Goal: Information Seeking & Learning: Learn about a topic

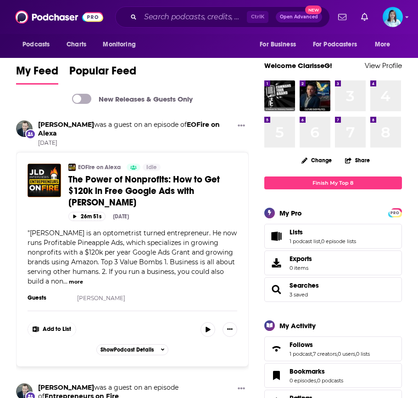
drag, startPoint x: 214, startPoint y: 91, endPoint x: 205, endPoint y: 96, distance: 9.7
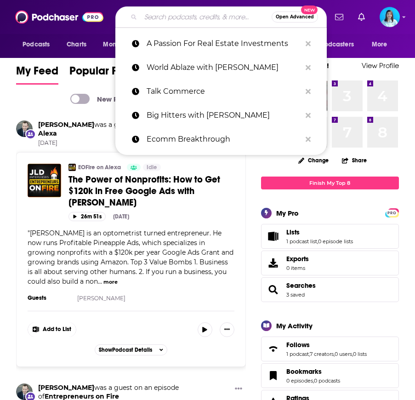
click at [184, 17] on input "Search podcasts, credits, & more..." at bounding box center [206, 17] width 131 height 15
paste input "Success Strategies for Dental Practice Owners"
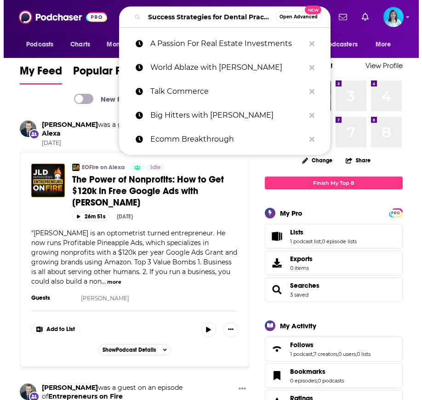
scroll to position [0, 53]
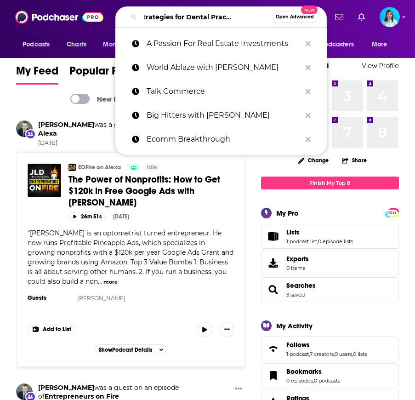
type input "Success Strategies for Dental Practice Owners"
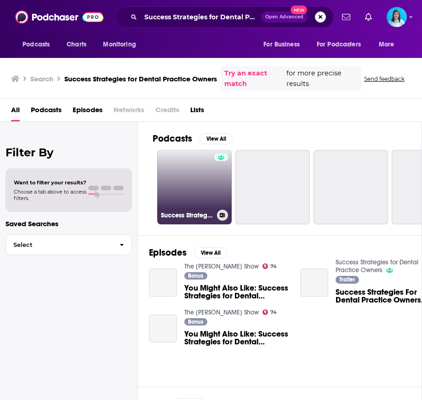
click at [185, 168] on link "Success Strategies for Dental Practice Owners" at bounding box center [194, 187] width 74 height 74
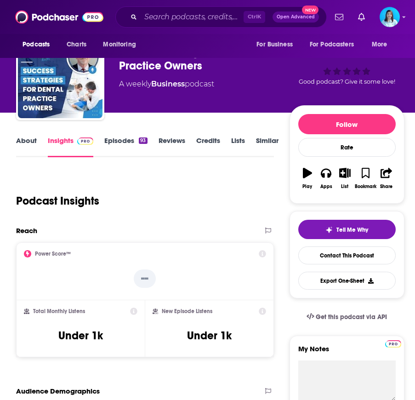
scroll to position [46, 0]
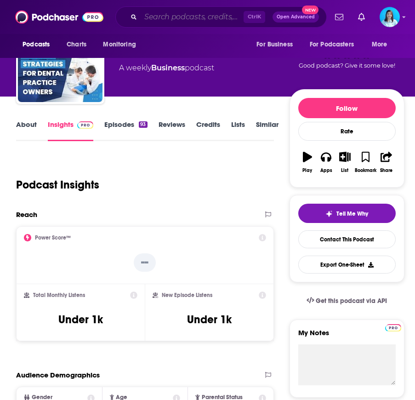
click at [177, 18] on input "Search podcasts, credits, & more..." at bounding box center [192, 17] width 103 height 15
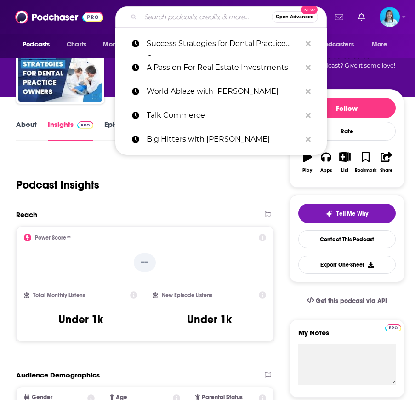
paste input "Tooth Be Told"
type input "Tooth Be Told"
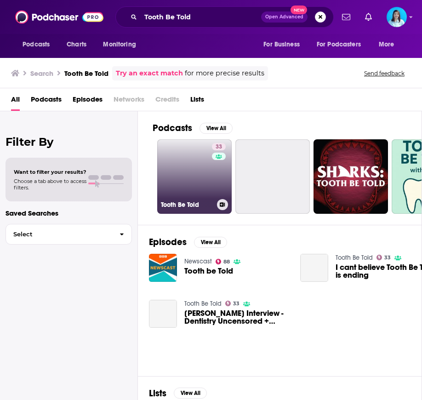
click at [194, 182] on link "33 Tooth Be Told" at bounding box center [194, 176] width 74 height 74
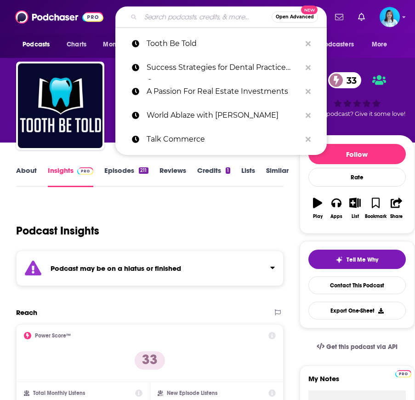
click at [174, 16] on input "Search podcasts, credits, & more..." at bounding box center [206, 17] width 131 height 15
paste input "The Insurance Dream Podcast"
type input "The Insurance Dream Podcast"
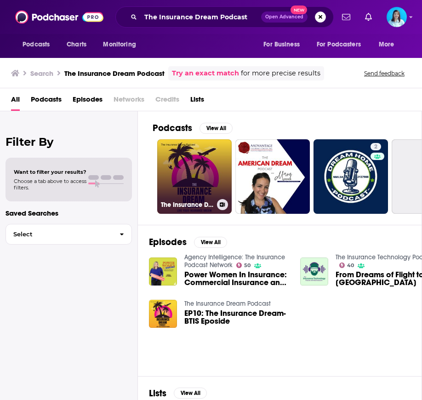
click at [184, 173] on link "The Insurance Dream Podcast" at bounding box center [194, 176] width 74 height 74
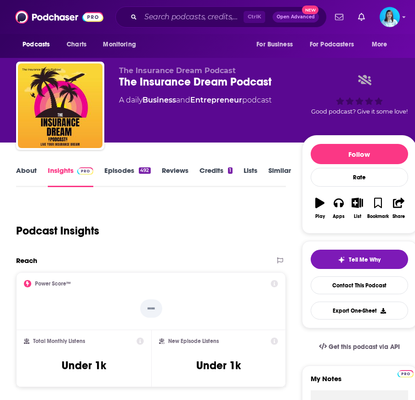
click at [169, 25] on div "Ctrl K Open Advanced New" at bounding box center [220, 16] width 211 height 21
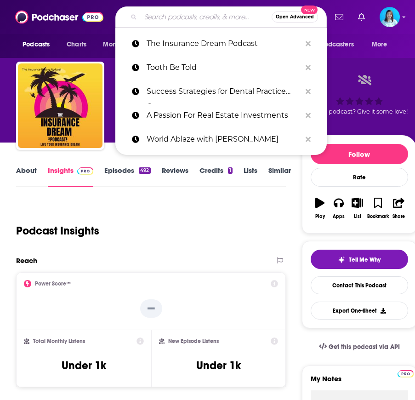
click at [169, 20] on input "Search podcasts, credits, & more..." at bounding box center [206, 17] width 131 height 15
paste input "Heartbeat For Hire"
type input "Heartbeat For Hire"
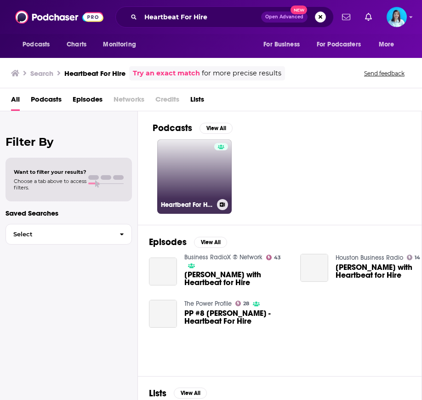
click at [176, 181] on link "Heartbeat For Hire with Lyndsay Dowd" at bounding box center [194, 176] width 74 height 74
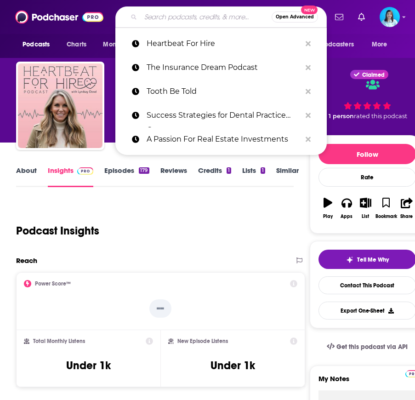
click at [171, 16] on input "Search podcasts, credits, & more..." at bounding box center [206, 17] width 131 height 15
paste input "The Unforget Yourself Show"
type input "The Unforget Yourself Show"
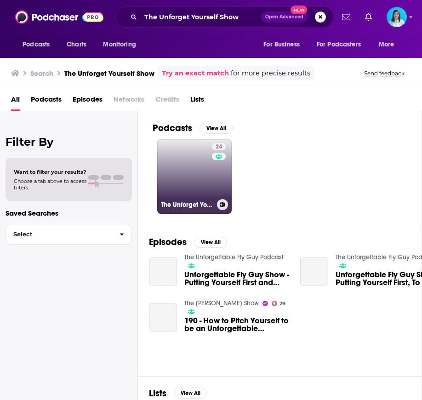
click at [184, 171] on link "24 The Unforget Yourself Show" at bounding box center [194, 176] width 74 height 74
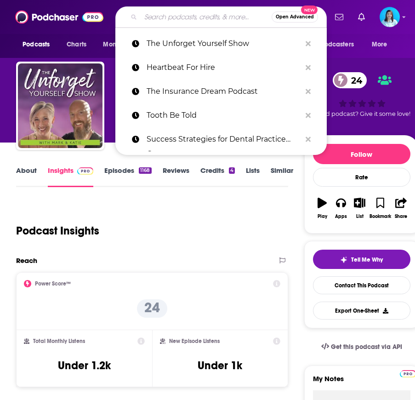
click at [173, 19] on input "Search podcasts, credits, & more..." at bounding box center [206, 17] width 131 height 15
paste input "The Cloud Gambit"
type input "The Cloud Gambit"
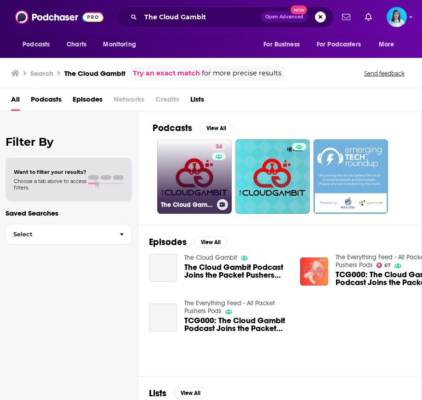
click at [197, 176] on link "34 The Cloud Gambit" at bounding box center [194, 176] width 74 height 74
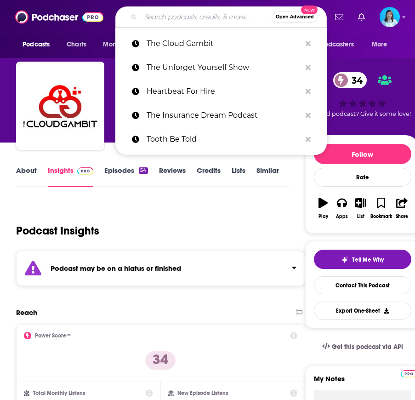
click at [192, 18] on input "Search podcasts, credits, & more..." at bounding box center [206, 17] width 131 height 15
paste input "InsurTech Amplified"
type input "InsurTech Amplified"
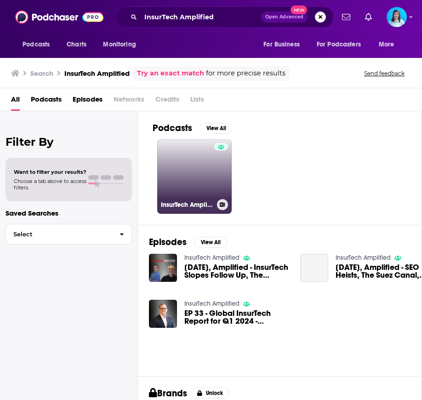
click at [201, 177] on link "InsurTech Amplified" at bounding box center [194, 176] width 74 height 74
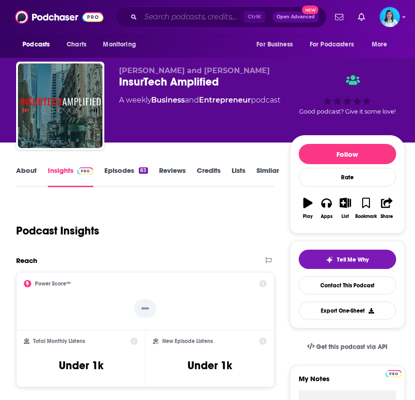
click at [212, 13] on input "Search podcasts, credits, & more..." at bounding box center [192, 17] width 103 height 15
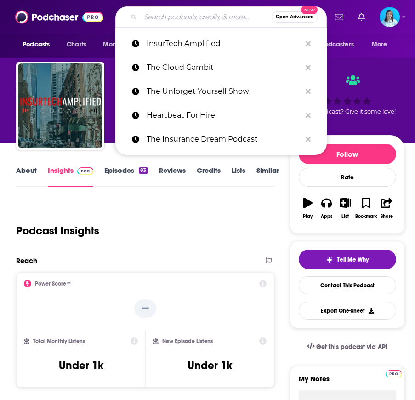
paste input "Speaking of Travel"
type input "Speaking of Travel"
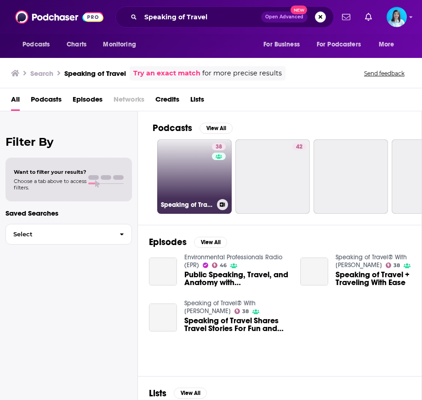
click at [188, 166] on link "38 Speaking of Travel® With Marilyn Ball" at bounding box center [194, 176] width 74 height 74
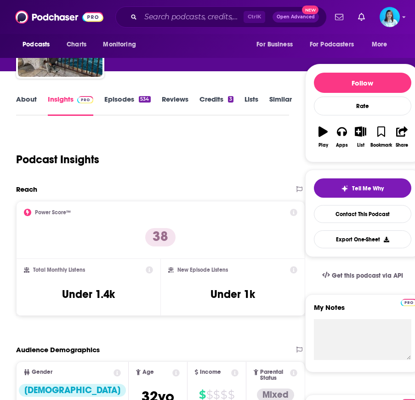
scroll to position [184, 0]
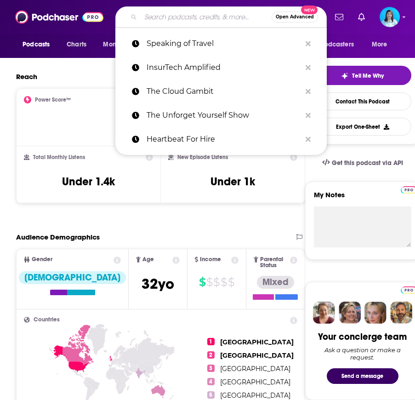
click at [198, 12] on input "Search podcasts, credits, & more..." at bounding box center [206, 17] width 131 height 15
paste input "The Get Ready Money Podcast"
type input "The Get Ready Money Podcast"
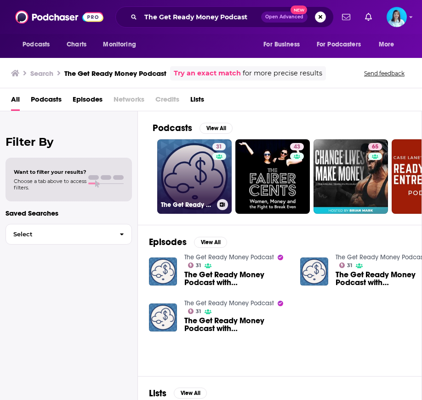
click at [199, 174] on link "31 The Get Ready Money Podcast" at bounding box center [194, 176] width 74 height 74
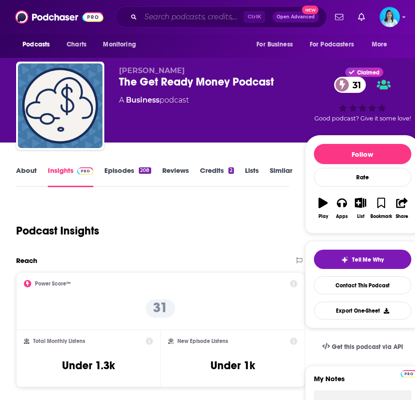
click at [161, 22] on input "Search podcasts, credits, & more..." at bounding box center [192, 17] width 103 height 15
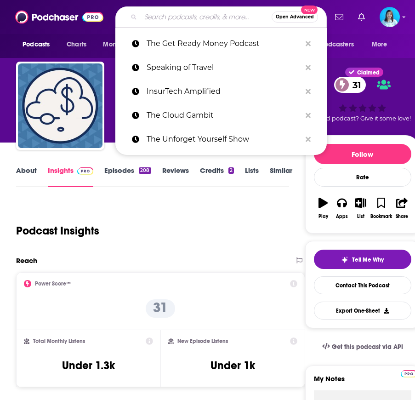
paste input "Planet Wealth"
type input "Planet Wealth"
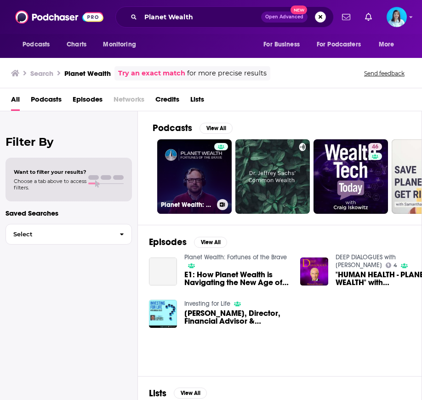
click at [192, 174] on link "Planet Wealth: Fortunes of the Brave" at bounding box center [194, 176] width 74 height 74
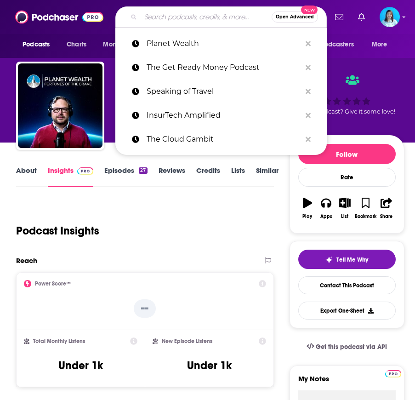
click at [201, 10] on input "Search podcasts, credits, & more..." at bounding box center [206, 17] width 131 height 15
paste input "Real Estate Underground"
type input "Real Estate Underground"
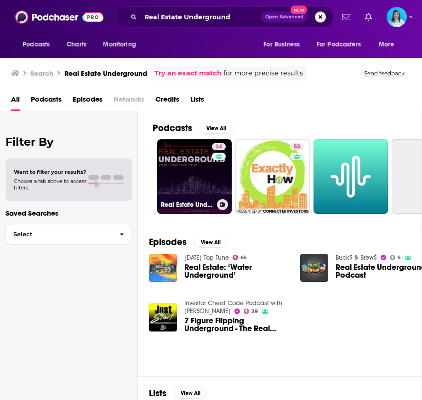
click at [196, 176] on link "34 Real Estate Underground" at bounding box center [194, 176] width 74 height 74
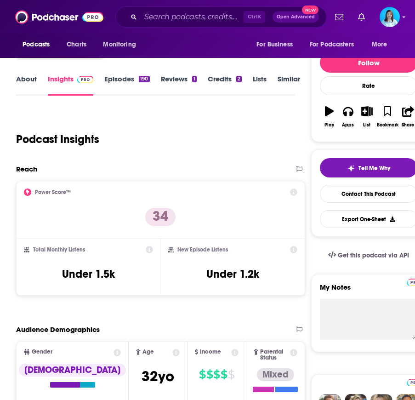
scroll to position [92, 0]
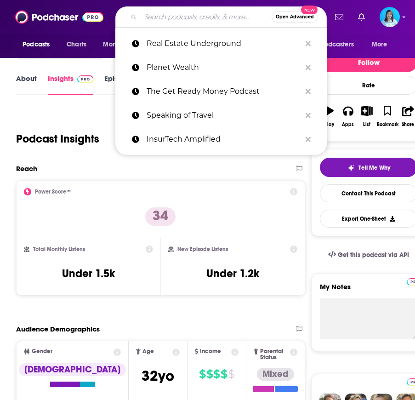
click at [149, 19] on input "Search podcasts, credits, & more..." at bounding box center [206, 17] width 131 height 15
paste input "Tech Entrepreneur on a Mission Podcast"
type input "Tech Entrepreneur on a Mission Podcast"
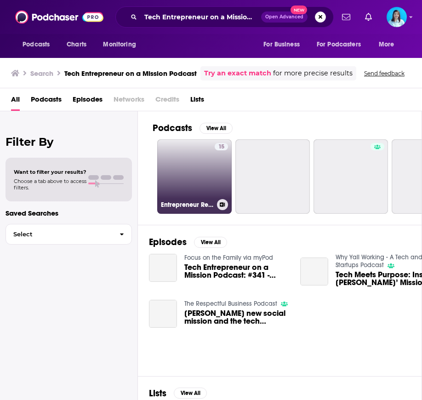
click at [174, 180] on link "15 Entrepreneur Rescue Mission" at bounding box center [194, 176] width 74 height 74
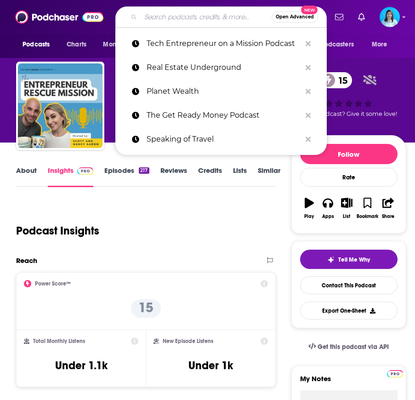
click at [176, 15] on input "Search podcasts, credits, & more..." at bounding box center [206, 17] width 131 height 15
paste input "The Remarkable SaaS Podcast"
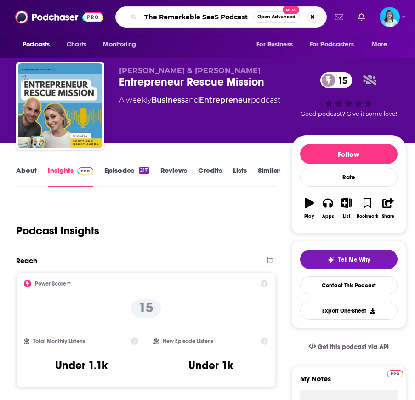
type input "The Remarkable SaaS Podcast"
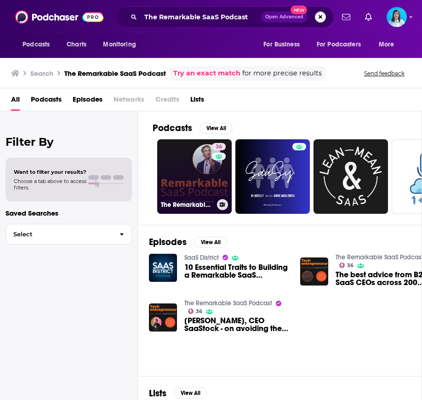
click at [169, 176] on link "36 The Remarkable SaaS Podcast" at bounding box center [194, 176] width 74 height 74
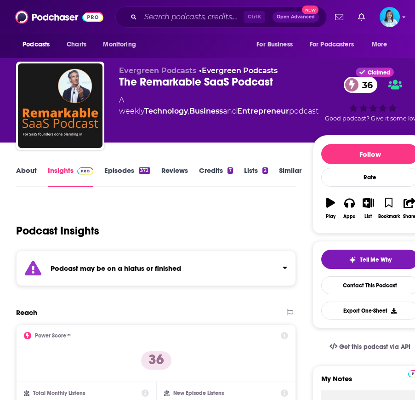
click at [287, 265] on icon "Click to expand status details" at bounding box center [284, 267] width 5 height 7
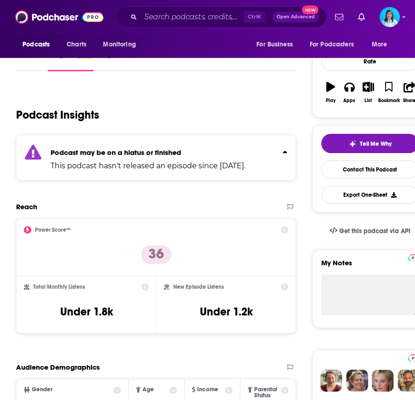
scroll to position [184, 0]
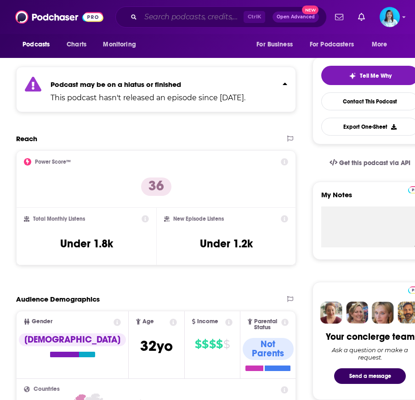
click at [154, 19] on input "Search podcasts, credits, & more..." at bounding box center [192, 17] width 103 height 15
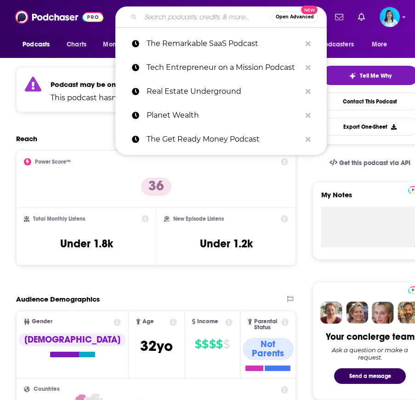
paste input "Data Unchained"
type input "Data Unchained"
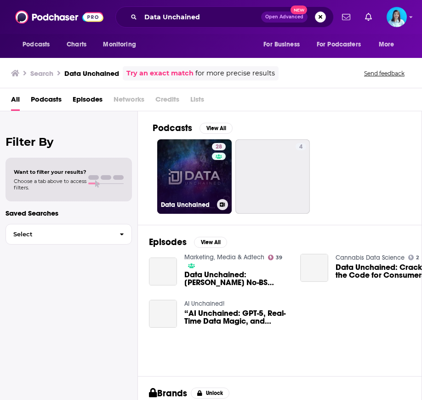
click at [192, 181] on link "28 Data Unchained" at bounding box center [194, 176] width 74 height 74
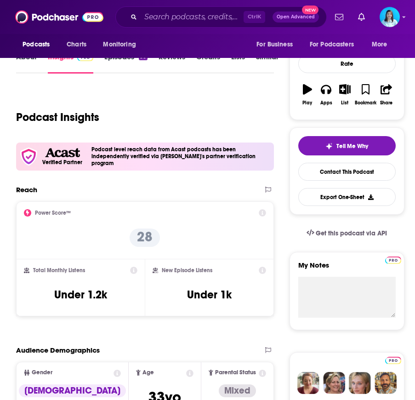
scroll to position [138, 0]
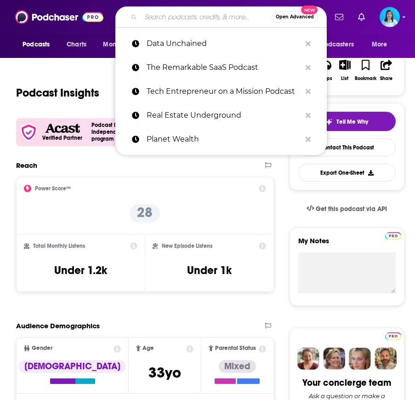
click at [158, 19] on input "Search podcasts, credits, & more..." at bounding box center [206, 17] width 131 height 15
paste input "RE:INVEST"
type input "RE:INVEST"
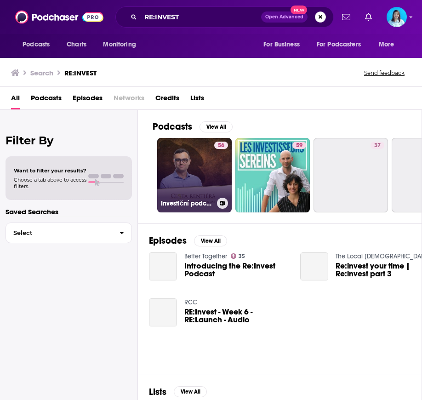
click at [185, 174] on link "56 Investiční podcast: Cesta rentiéra" at bounding box center [194, 175] width 74 height 74
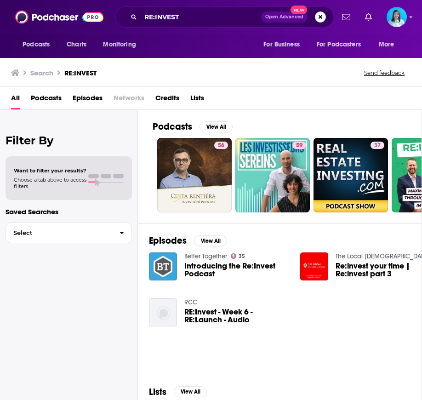
click at [55, 94] on span "Podcasts" at bounding box center [46, 99] width 31 height 19
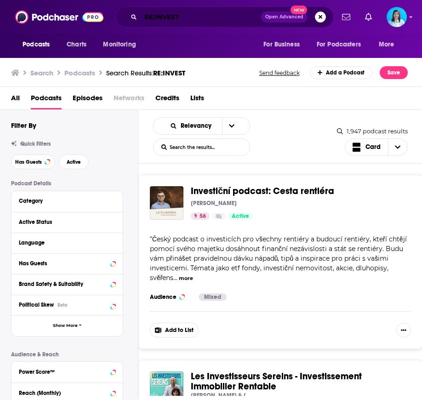
click at [174, 13] on input "RE:INVEST" at bounding box center [201, 17] width 120 height 15
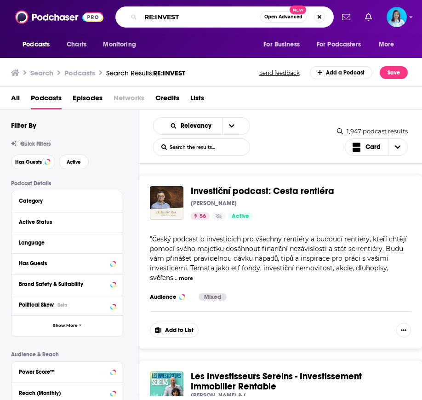
click at [174, 13] on input "RE:INVEST" at bounding box center [200, 17] width 119 height 15
paste input "Garrett Gatton & Seth Ciminillo"
type input "Garrett Gatton & Seth Ciminillo"
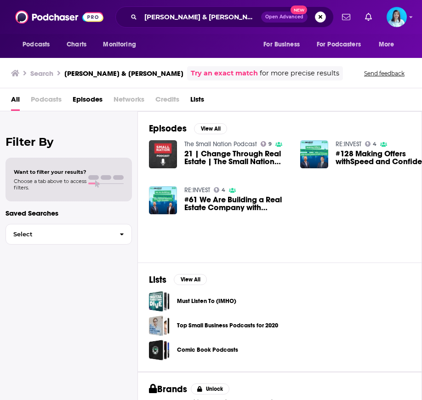
click at [208, 204] on span "#61 We Are Building a Real Estate Company with Garrett Gatton and Seth Ciminillo" at bounding box center [236, 204] width 105 height 16
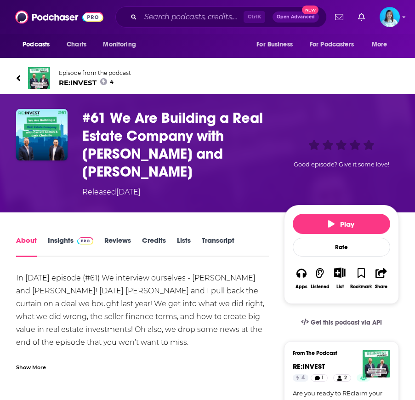
click at [81, 85] on span "RE:INVEST 4" at bounding box center [95, 82] width 72 height 9
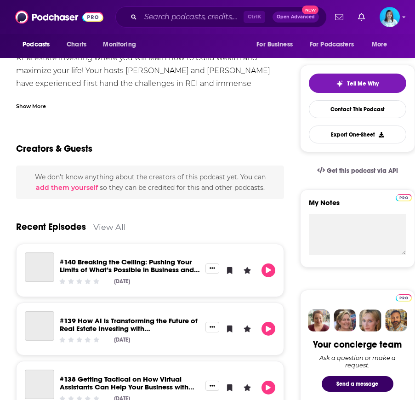
scroll to position [46, 0]
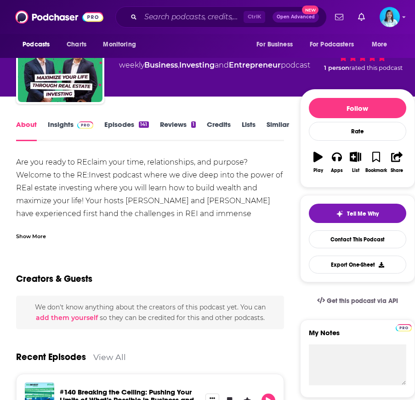
click at [60, 120] on link "Insights" at bounding box center [70, 130] width 45 height 21
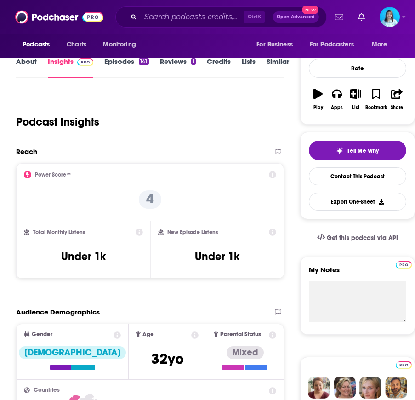
scroll to position [138, 0]
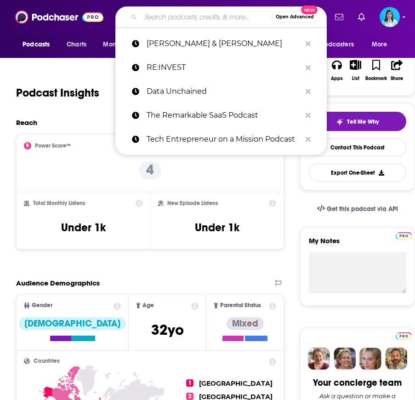
drag, startPoint x: 155, startPoint y: 14, endPoint x: 163, endPoint y: 24, distance: 12.4
click at [156, 14] on input "Search podcasts, credits, & more..." at bounding box center [206, 17] width 131 height 15
paste input "Strategies for Tomorrow's Leaders"
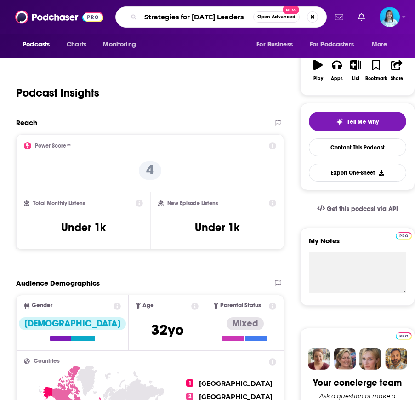
type input "Strategies for Tomorrow's Leaders"
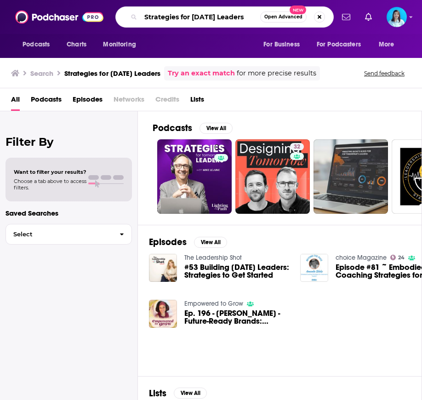
click at [186, 10] on input "Strategies for Tomorrow's Leaders" at bounding box center [200, 17] width 119 height 15
paste input "Value Driven Data Science"
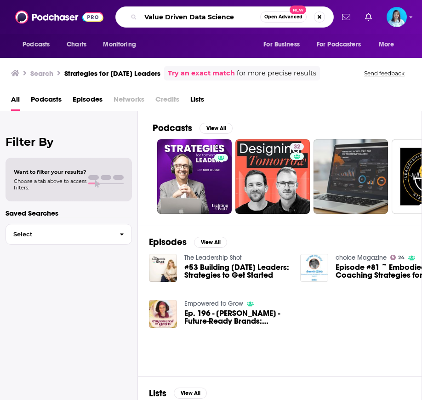
type input "Value Driven Data Science"
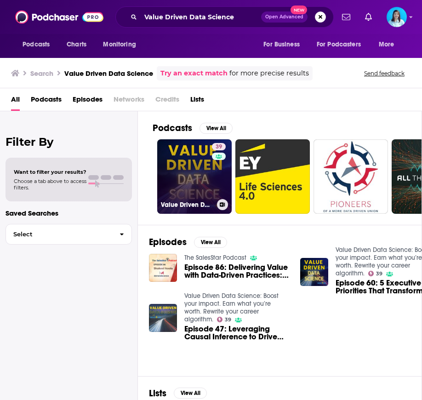
click at [191, 203] on h3 "Value Driven Data Science: Boost your impact. Earn what you’re worth. Rewrite y…" at bounding box center [187, 205] width 52 height 8
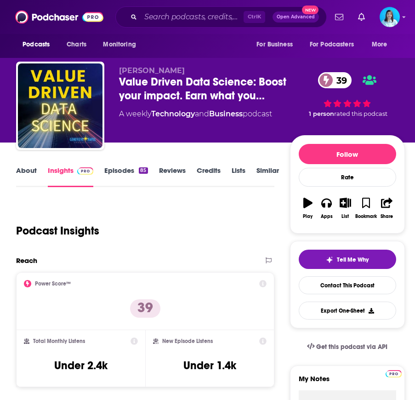
click at [174, 7] on div "Ctrl K Open Advanced New" at bounding box center [220, 16] width 211 height 21
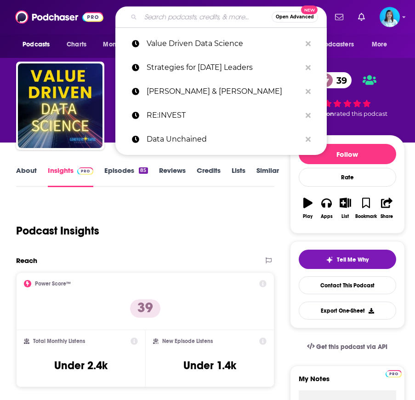
click at [179, 14] on input "Search podcasts, credits, & more..." at bounding box center [206, 17] width 131 height 15
paste input "Money & You with [PERSON_NAME]"
type input "Money & You with [PERSON_NAME]"
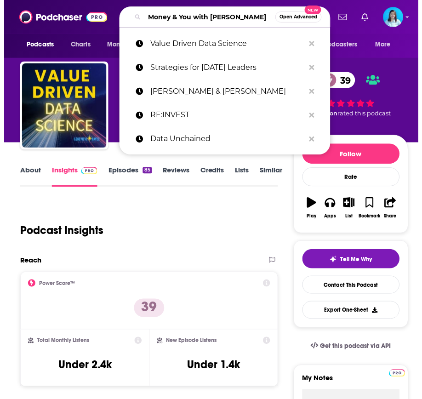
scroll to position [0, 13]
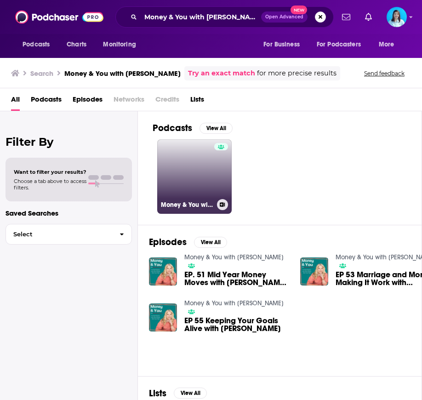
click at [195, 191] on link "Money & You with [PERSON_NAME]" at bounding box center [194, 176] width 74 height 74
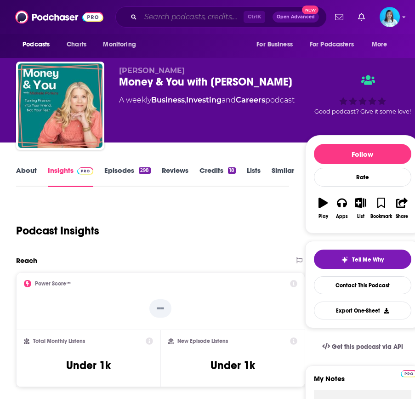
click at [179, 23] on input "Search podcasts, credits, & more..." at bounding box center [192, 17] width 103 height 15
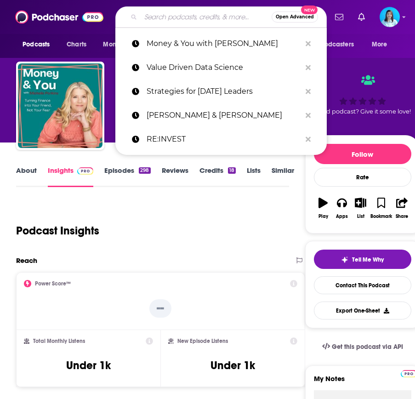
paste input "LearnBiz"
type input "LearnBiz"
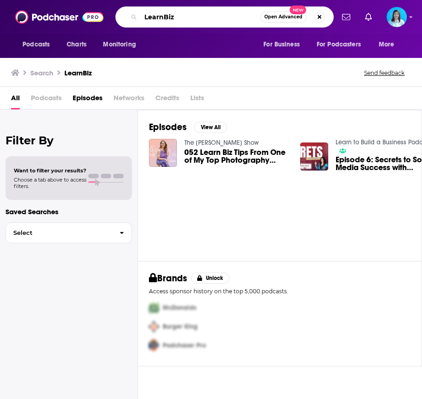
click at [162, 16] on input "LearnBiz" at bounding box center [200, 17] width 119 height 15
paste input "Powerful Marketing Tips podcast"
click at [162, 16] on input "LearnPowerful Marketing Tips podcastBiz" at bounding box center [200, 17] width 119 height 15
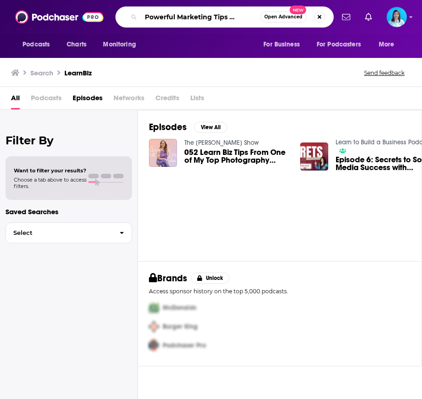
click at [162, 16] on input "LearnPowerful Marketing Tips podcastBiz" at bounding box center [200, 17] width 119 height 15
paste input "Powerful Marketing Tips podcast"
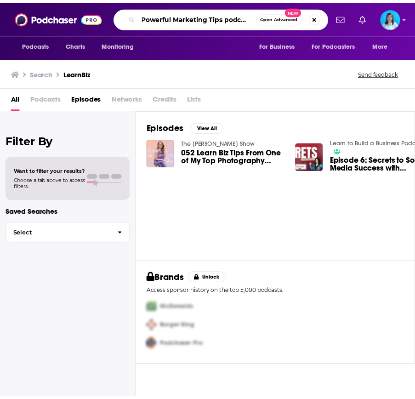
scroll to position [0, 0]
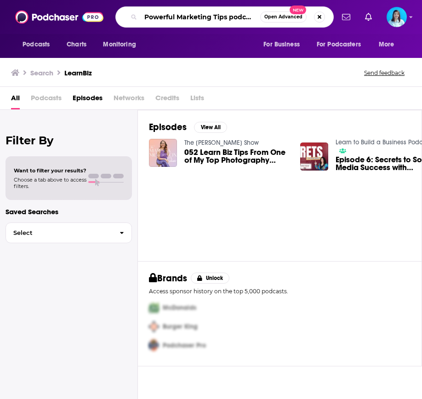
type input "Powerful Marketing Tips podcast"
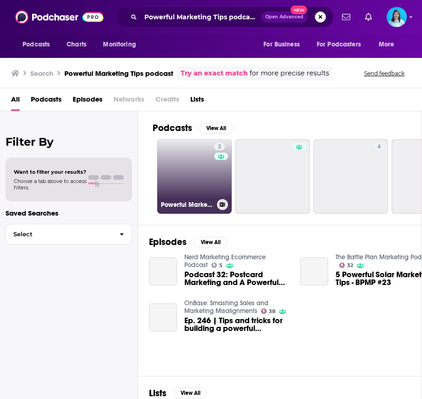
click at [186, 178] on link "2 Powerful Marketing Tips podcast" at bounding box center [194, 176] width 74 height 74
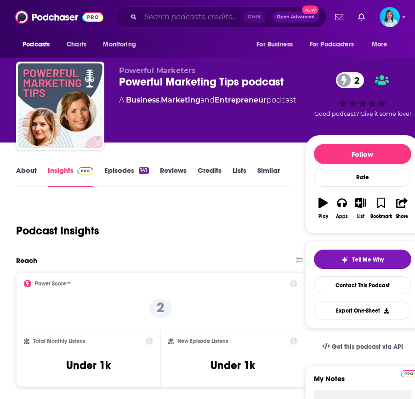
click at [165, 20] on input "Search podcasts, credits, & more..." at bounding box center [192, 17] width 103 height 15
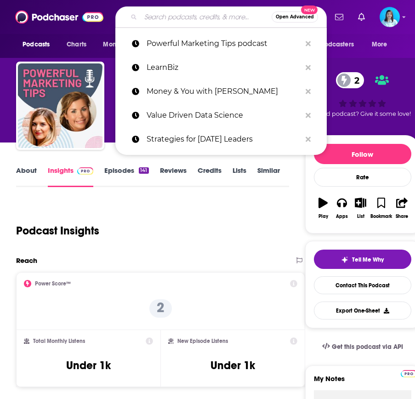
paste input "Predictable B2B Success"
type input "Predictable B2B Success"
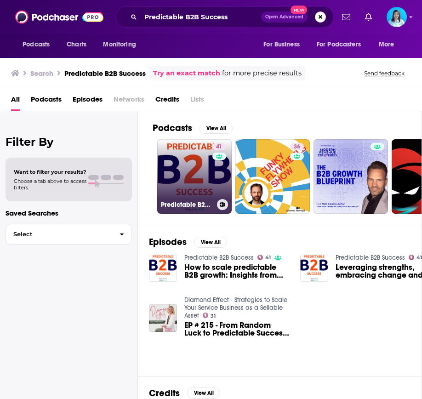
click at [208, 172] on link "41 Predictable B2B Success" at bounding box center [194, 176] width 74 height 74
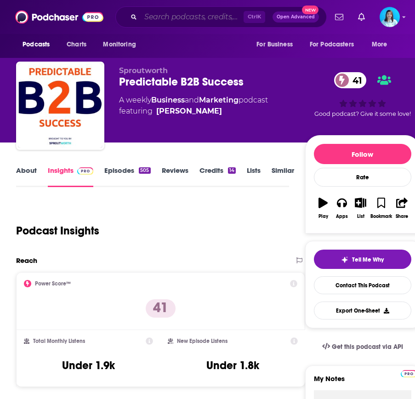
click at [165, 17] on input "Search podcasts, credits, & more..." at bounding box center [192, 17] width 103 height 15
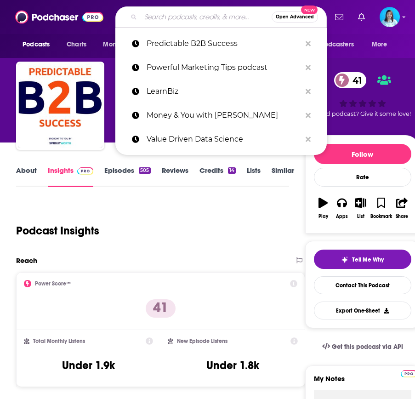
paste input "The Marketing Accelerator Podcast"
type input "The Marketing Accelerator Podcast"
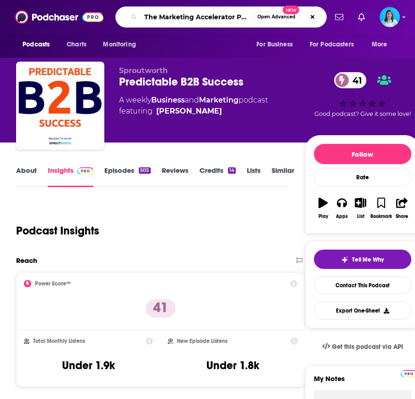
scroll to position [0, 14]
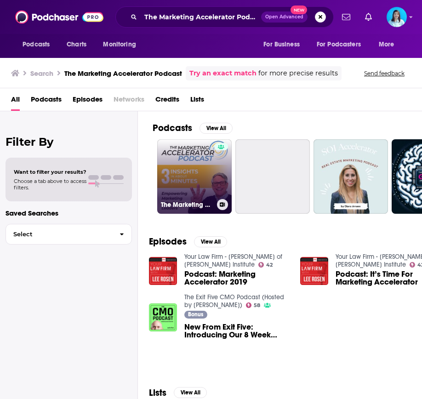
click at [199, 186] on link "The Marketing Accelerator Podcast" at bounding box center [194, 176] width 74 height 74
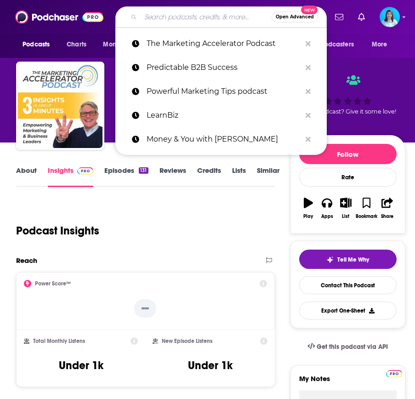
click at [155, 15] on input "Search podcasts, credits, & more..." at bounding box center [206, 17] width 131 height 15
paste input "Talk Tech with Data [PERSON_NAME]"
type input "Talk Tech with Data [PERSON_NAME]"
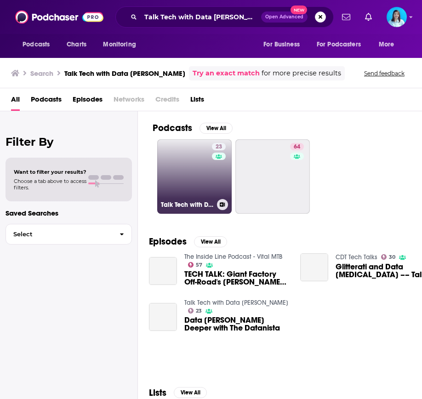
click at [194, 178] on link "23 Talk Tech with Data [PERSON_NAME]" at bounding box center [194, 176] width 74 height 74
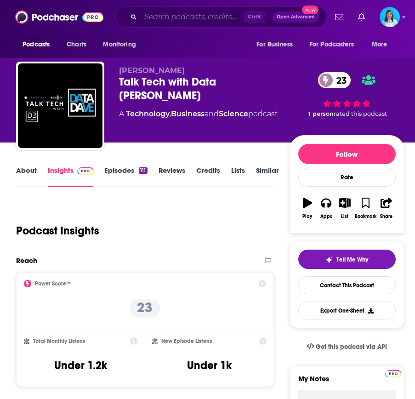
click at [191, 12] on input "Search podcasts, credits, & more..." at bounding box center [192, 17] width 103 height 15
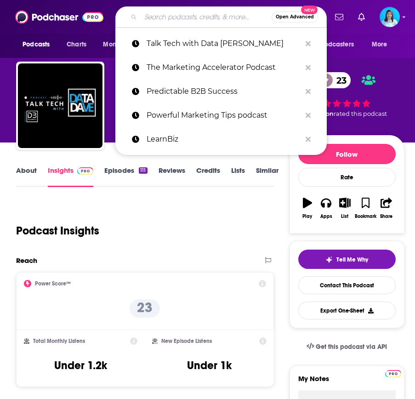
paste input "The Story Power Marketing Show"
type input "The Story Power Marketing Show"
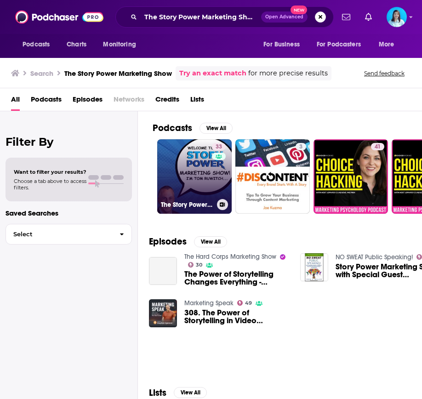
click at [193, 180] on link "33 The Story Power Marketing Show" at bounding box center [194, 176] width 74 height 74
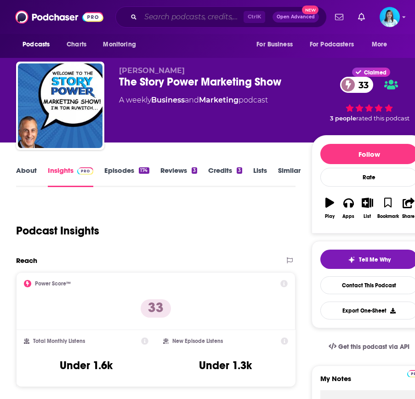
click at [157, 19] on input "Search podcasts, credits, & more..." at bounding box center [192, 17] width 103 height 15
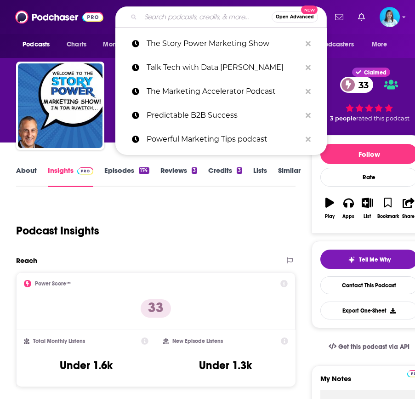
paste input "The Elite Entrepreneurs Podcast"
type input "The Elite Entrepreneurs Podcast"
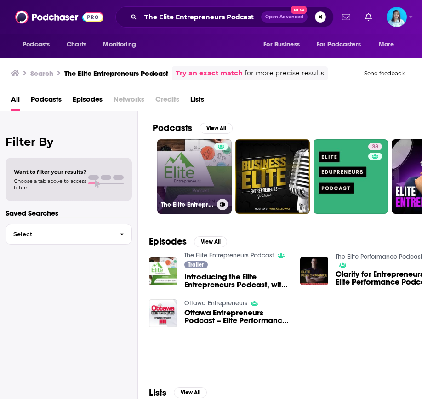
click at [196, 176] on link "The Elite Entrepreneurs Podcast" at bounding box center [194, 176] width 74 height 74
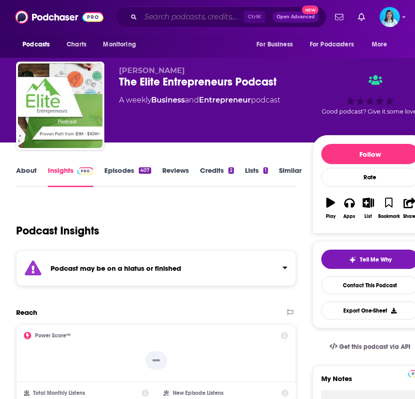
click at [195, 13] on input "Search podcasts, credits, & more..." at bounding box center [192, 17] width 103 height 15
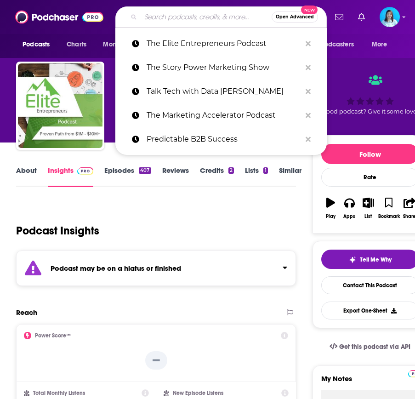
paste input "Tech Your Business"
type input "Tech Your Business"
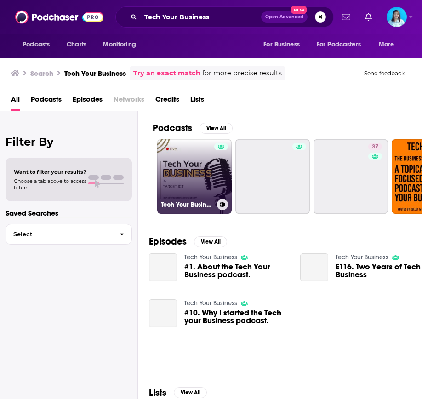
click at [190, 178] on link "Tech Your Business" at bounding box center [194, 176] width 74 height 74
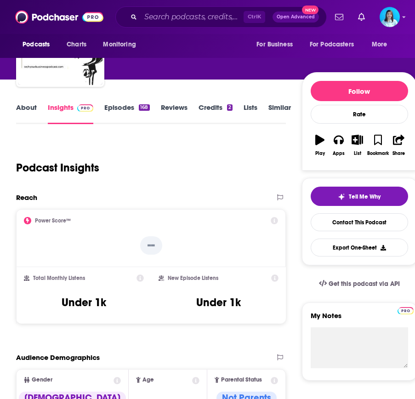
scroll to position [138, 0]
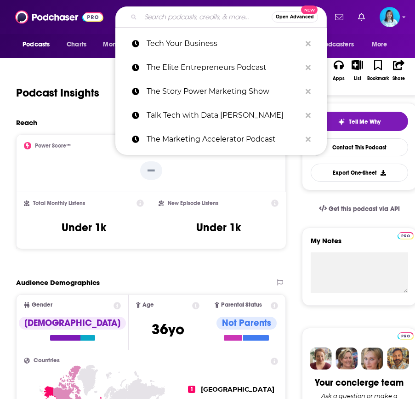
click at [171, 18] on input "Search podcasts, credits, & more..." at bounding box center [206, 17] width 131 height 15
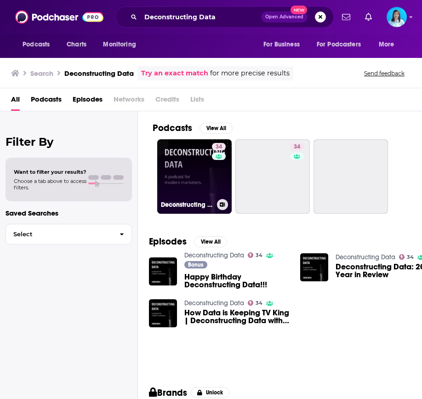
click at [202, 171] on link "34 Deconstructing Data" at bounding box center [194, 176] width 74 height 74
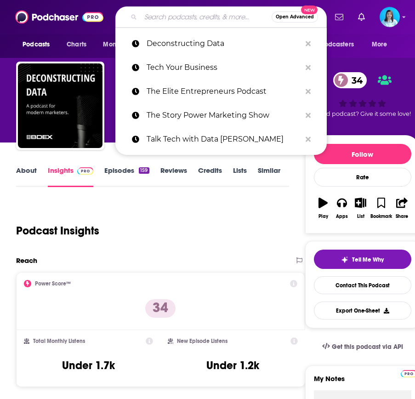
click at [186, 19] on input "Search podcasts, credits, & more..." at bounding box center [206, 17] width 131 height 15
paste input "Mindful Money"
type input "Mindful Money"
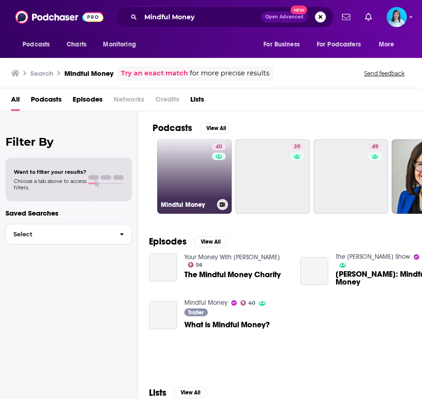
click at [185, 175] on link "40 Mindful Money" at bounding box center [194, 176] width 74 height 74
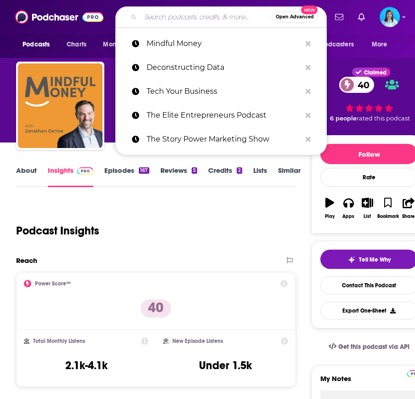
click at [154, 15] on input "Search podcasts, credits, & more..." at bounding box center [206, 17] width 131 height 15
paste input "Just Minding My Business"
type input "Just Minding My Business"
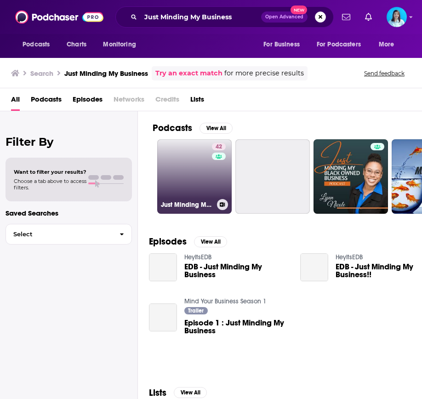
click at [193, 183] on link "42 Just Minding My Business" at bounding box center [194, 176] width 74 height 74
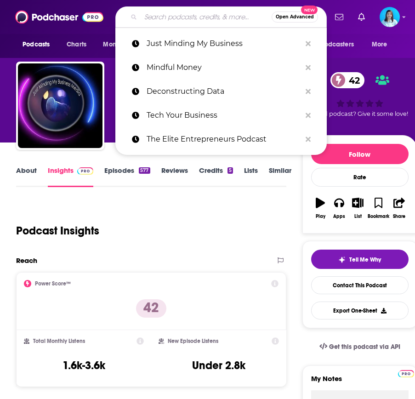
click at [154, 19] on input "Search podcasts, credits, & more..." at bounding box center [206, 17] width 131 height 15
paste input "Inspiring Women Leaders"
type input "Inspiring Women Leaders"
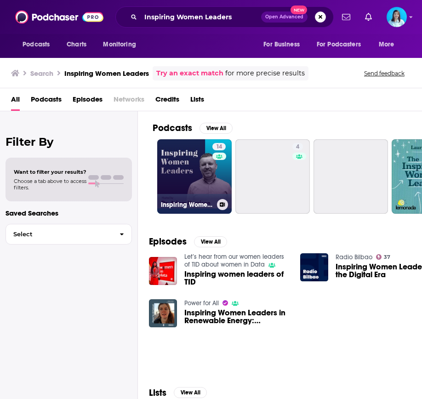
click at [170, 174] on link "14 Inspiring Women Leaders" at bounding box center [194, 176] width 74 height 74
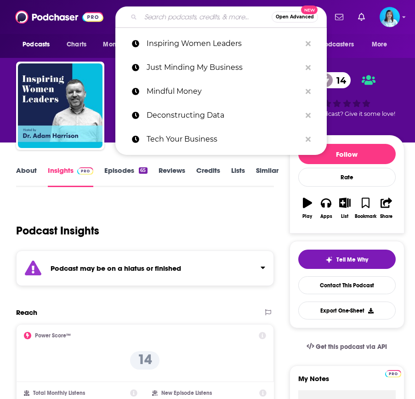
click at [172, 20] on input "Search podcasts, credits, & more..." at bounding box center [206, 17] width 131 height 15
paste input "Hammer & Grind : Built For Contractors"
type input "Hammer & Grind : Built For Contractors"
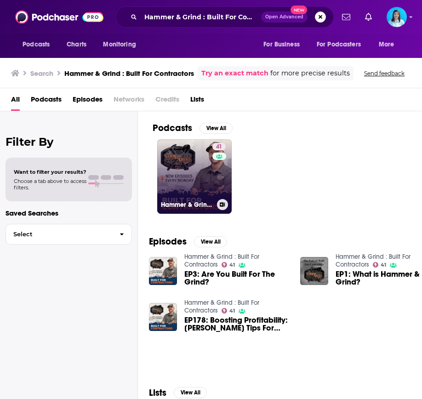
click at [189, 176] on link "41 Hammer & Grind : Built For Contractors" at bounding box center [194, 176] width 74 height 74
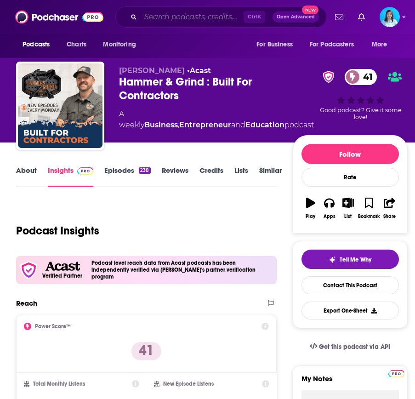
click at [185, 16] on input "Search podcasts, credits, & more..." at bounding box center [192, 17] width 103 height 15
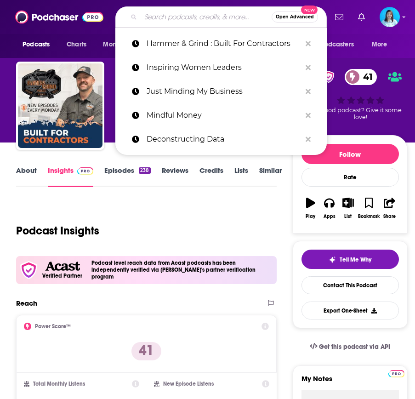
paste input "Get Your FILL, Financial Independence and Long Life"
type input "Get Your FILL, Financial Independence and Long Life"
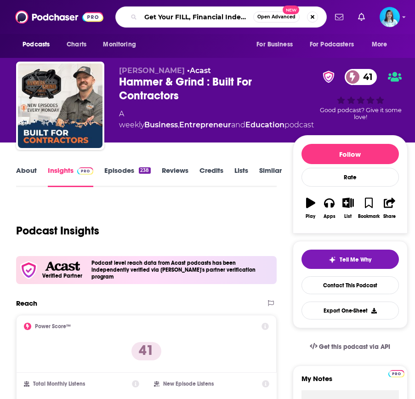
scroll to position [0, 73]
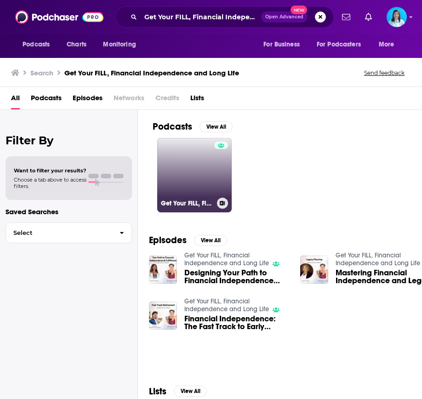
click at [208, 154] on link "Get Your FILL, Financial Independence and Long Life" at bounding box center [194, 175] width 74 height 74
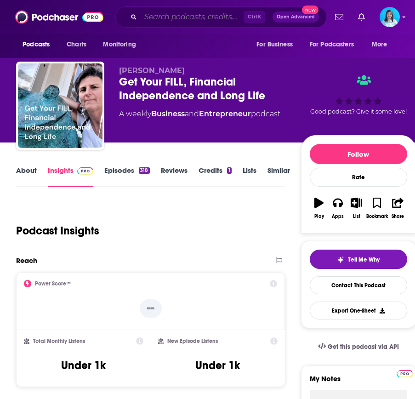
click at [195, 16] on input "Search podcasts, credits, & more..." at bounding box center [192, 17] width 103 height 15
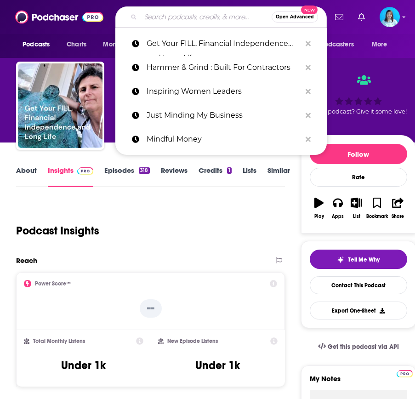
paste input "[PERSON_NAME] on Biz"
type input "[PERSON_NAME] on Biz"
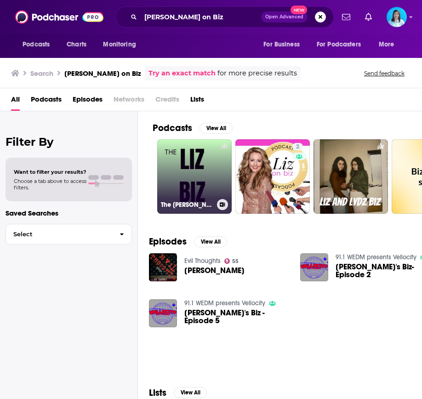
click at [202, 184] on link "The [PERSON_NAME]" at bounding box center [194, 176] width 74 height 74
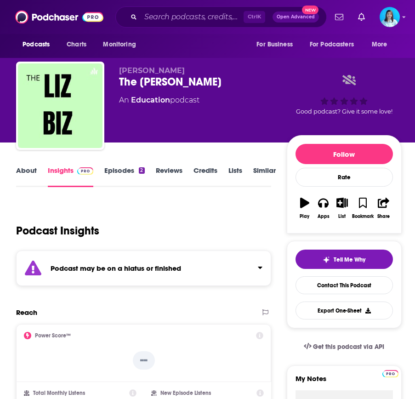
click at [136, 18] on div "Ctrl K Open Advanced New" at bounding box center [220, 16] width 211 height 21
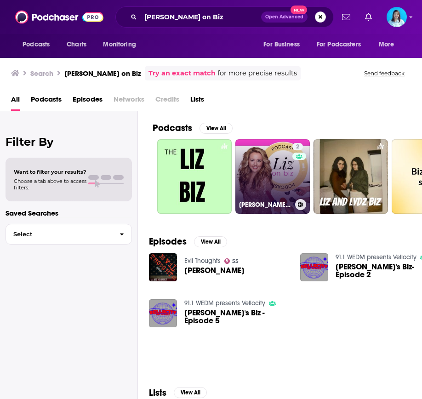
click at [274, 186] on link "2 [PERSON_NAME] on Biz® with [PERSON_NAME]" at bounding box center [272, 176] width 74 height 74
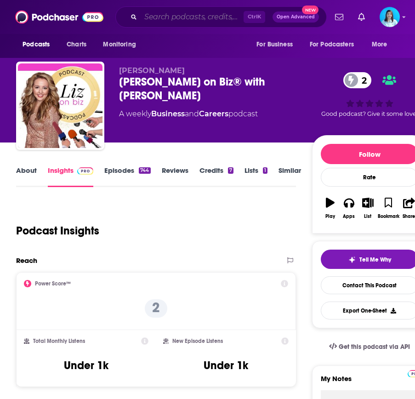
drag, startPoint x: 169, startPoint y: 19, endPoint x: 174, endPoint y: 13, distance: 8.1
click at [170, 19] on input "Search podcasts, credits, & more..." at bounding box center [192, 17] width 103 height 15
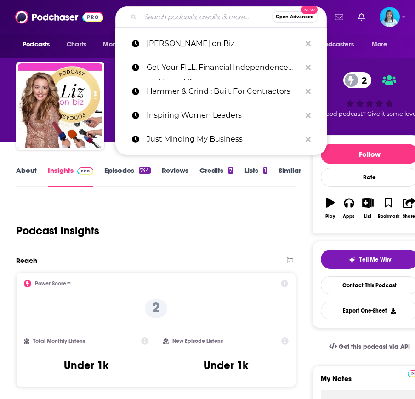
paste input "Transformation Starts [DATE] with [PERSON_NAME]"
type input "Transformation Starts [DATE] with [PERSON_NAME]"
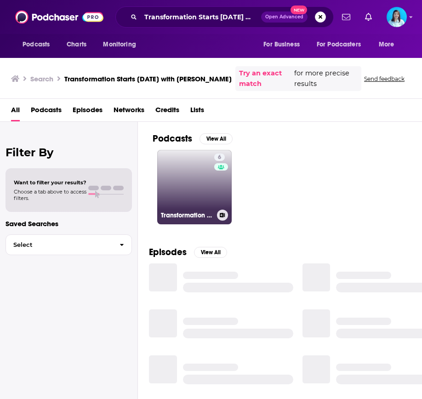
click at [195, 196] on link "6 Transformation Starts [DATE] with [PERSON_NAME]" at bounding box center [194, 187] width 74 height 74
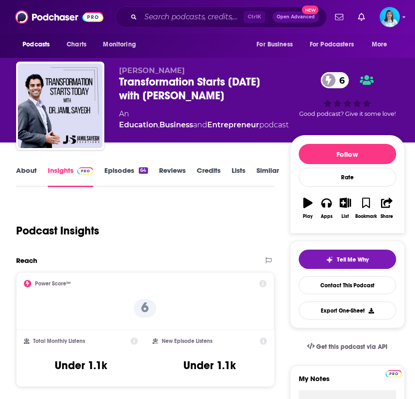
scroll to position [92, 0]
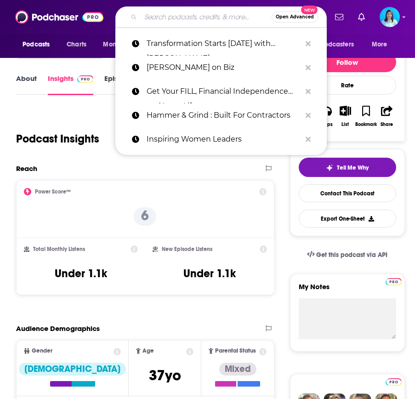
click at [154, 18] on input "Search podcasts, credits, & more..." at bounding box center [206, 17] width 131 height 15
paste input "The Real Estate Vibe!"
type input "The Real Estate Vibe!"
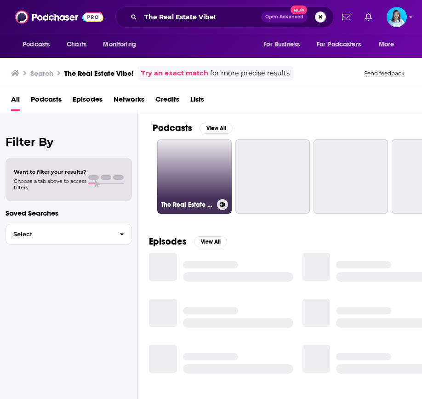
click at [204, 169] on link "The Real Estate Vibe" at bounding box center [194, 176] width 74 height 74
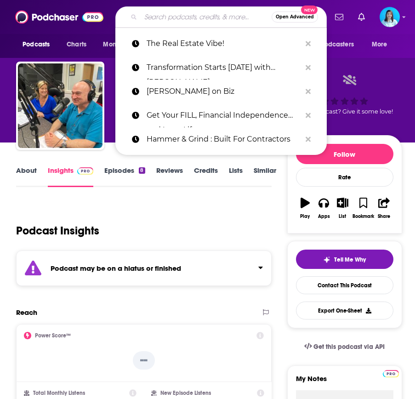
click at [162, 18] on input "Search podcasts, credits, & more..." at bounding box center [206, 17] width 131 height 15
paste input "Accredited Investors Only"
type input "Accredited Investors Only"
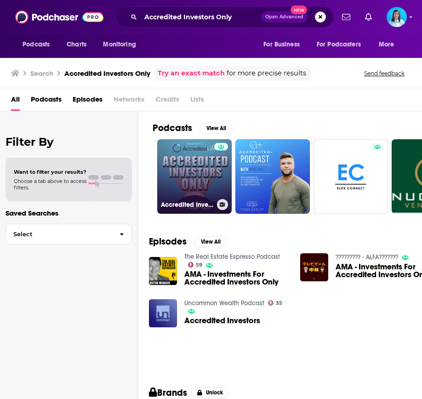
click at [180, 177] on link "Accredited Investors Only | Presented by Accredited Life" at bounding box center [194, 176] width 74 height 74
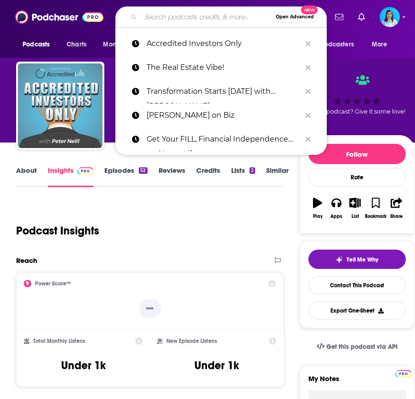
click at [172, 21] on input "Search podcasts, credits, & more..." at bounding box center [206, 17] width 131 height 15
paste input "Systems Simplified"
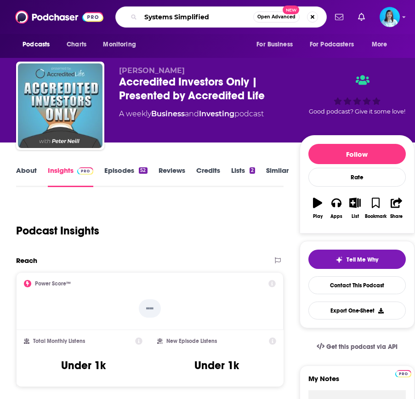
type input "Systems Simplified"
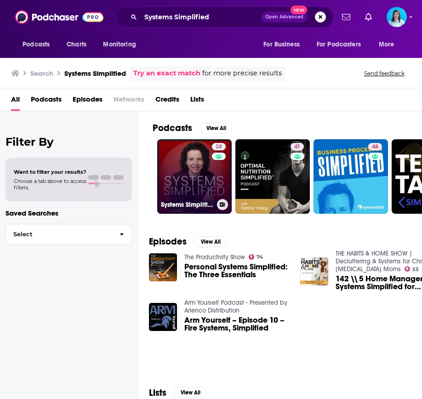
click at [220, 189] on div "28" at bounding box center [220, 171] width 16 height 56
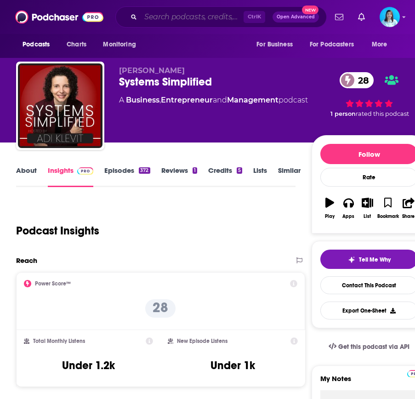
click at [181, 21] on input "Search podcasts, credits, & more..." at bounding box center [192, 17] width 103 height 15
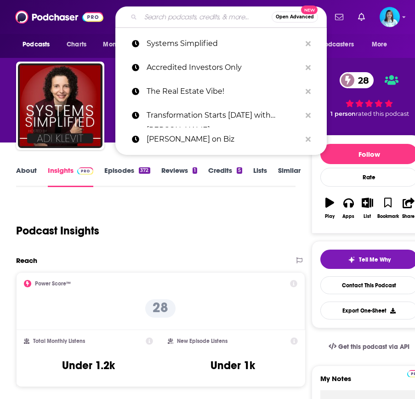
paste input "The Entrepreneur Speaks Podcast"
type input "The Entrepreneur Speaks Podcast"
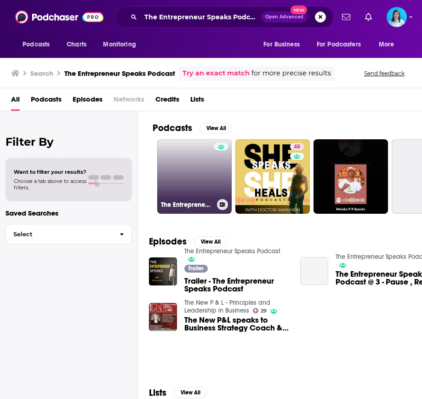
click at [194, 173] on link "The Entrepreneur Speaks Podcast" at bounding box center [194, 176] width 74 height 74
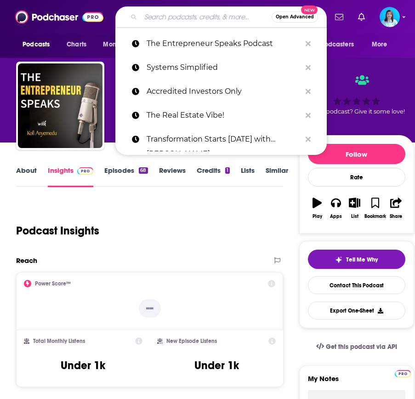
click at [159, 20] on input "Search podcasts, credits, & more..." at bounding box center [206, 17] width 131 height 15
paste input "Talking Cloud with an emphasis on Cloud Security"
type input "Talking Cloud with an emphasis on Cloud Security"
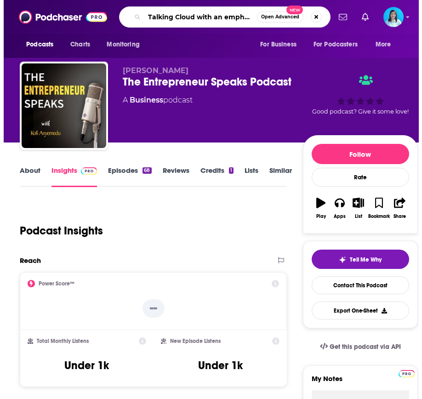
scroll to position [0, 64]
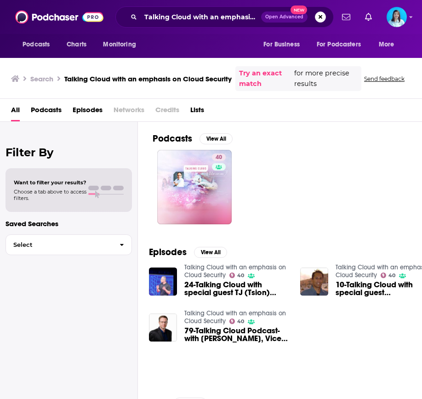
click at [175, 7] on div "Talking Cloud with an emphasis on Cloud Security Open Advanced New" at bounding box center [224, 16] width 218 height 21
click at [176, 17] on input "Talking Cloud with an emphasis on Cloud Security" at bounding box center [201, 17] width 120 height 15
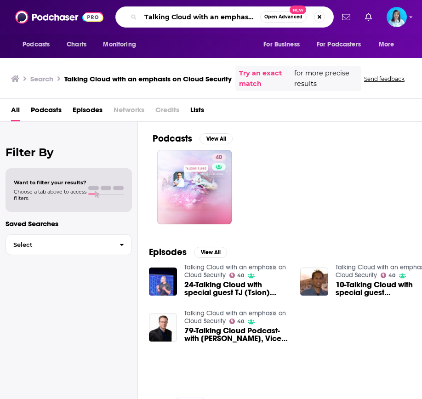
click at [176, 17] on input "Talking Cloud with an emphasis on Cloud Security" at bounding box center [200, 17] width 119 height 15
paste input "Urban Meets Suburban"
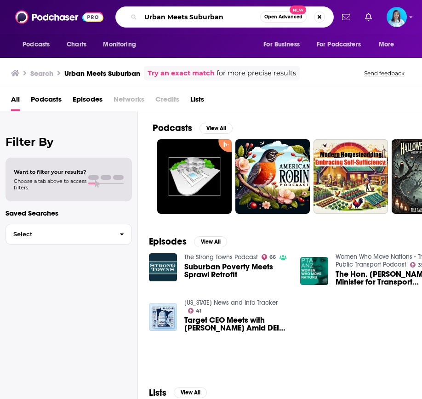
click at [175, 14] on input "Urban Meets Suburban" at bounding box center [200, 17] width 119 height 15
paste input "[PERSON_NAME]"
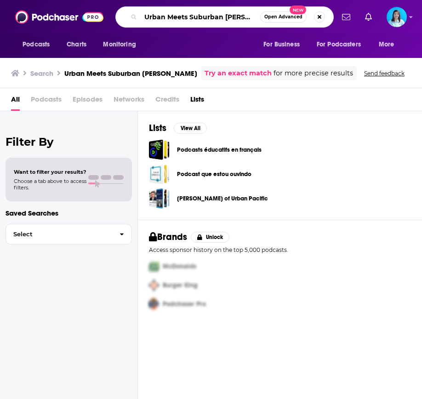
click at [169, 21] on input "Urban Meets Suburban [PERSON_NAME]" at bounding box center [200, 17] width 119 height 15
paste input "Sales Expert Podcast"
type input "Sales Expert Podcast"
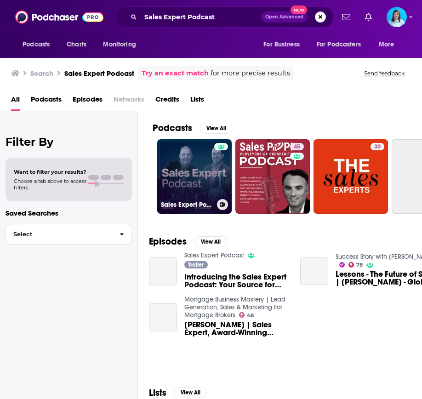
click at [195, 177] on link "Sales Expert Podcast" at bounding box center [194, 176] width 74 height 74
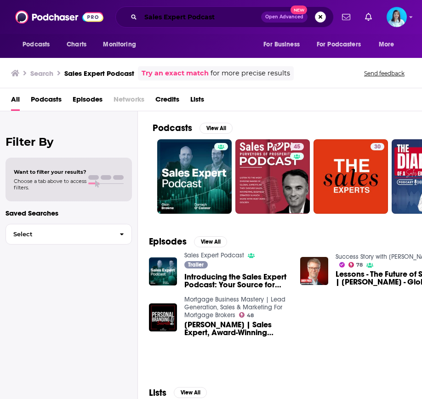
click at [232, 21] on input "Sales Expert Podcast" at bounding box center [201, 17] width 120 height 15
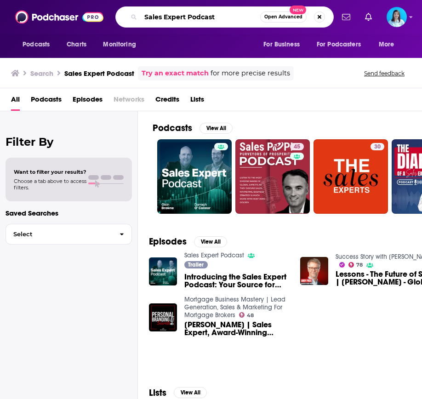
paste input "[PERSON_NAME]"
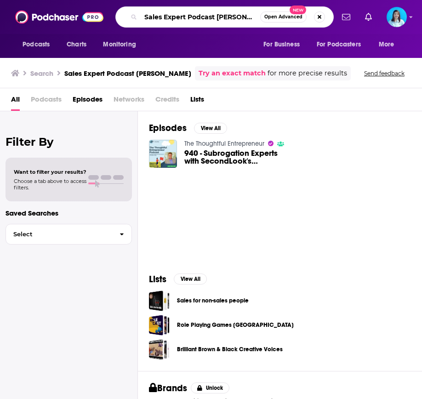
scroll to position [0, 2]
drag, startPoint x: 215, startPoint y: 14, endPoint x: 272, endPoint y: 17, distance: 56.6
click at [272, 17] on div "Sales Expert Podcast [PERSON_NAME] Open Advanced New" at bounding box center [224, 16] width 218 height 21
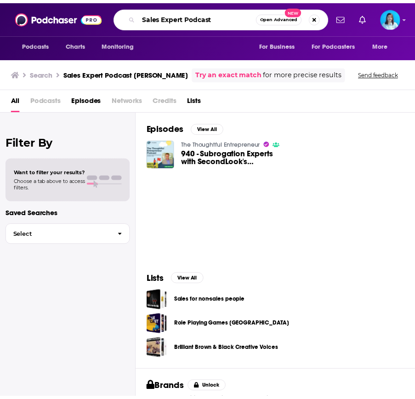
scroll to position [0, 0]
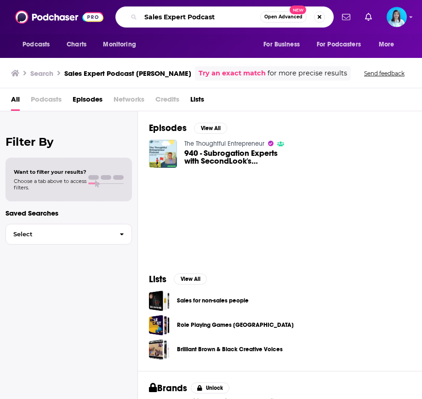
click at [186, 17] on input "Sales Expert Podcast" at bounding box center [200, 17] width 119 height 15
type input "Sales Experts Podcast"
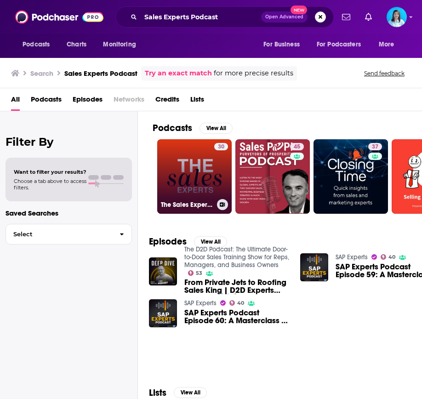
click at [208, 188] on link "30 The Sales Experts Podcast" at bounding box center [194, 176] width 74 height 74
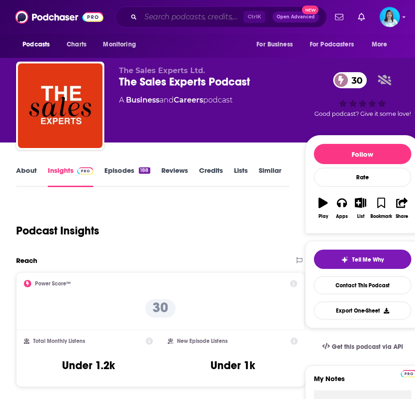
click at [158, 17] on input "Search podcasts, credits, & more..." at bounding box center [192, 17] width 103 height 15
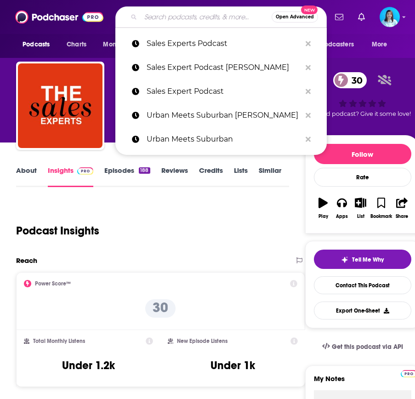
paste input "Insurance Claims Innovation"
type input "Insurance Claims Innovation"
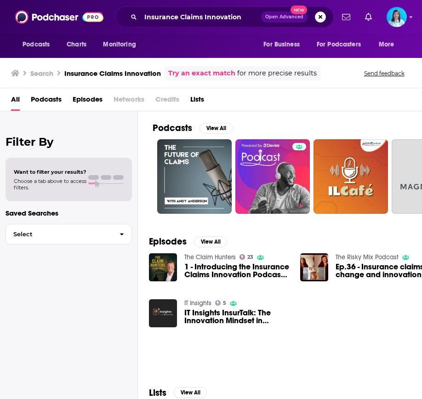
drag, startPoint x: 163, startPoint y: 28, endPoint x: 163, endPoint y: 22, distance: 6.0
click at [163, 28] on div "Podcasts Charts Monitoring Insurance Claims Innovation Open Advanced New For Bu…" at bounding box center [211, 17] width 422 height 34
click at [164, 19] on input "Insurance Claims Innovation" at bounding box center [201, 17] width 120 height 15
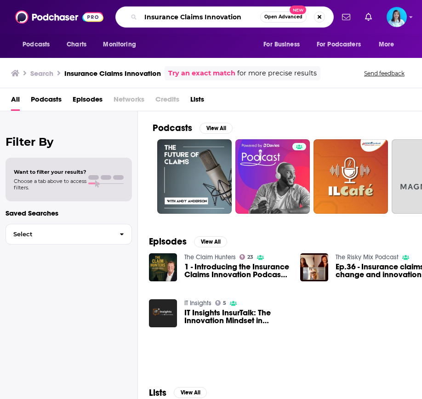
click at [187, 13] on input "Insurance Claims Innovation" at bounding box center [200, 17] width 119 height 15
paste input "The Claim Hunters"
type input "The Claim Hunters"
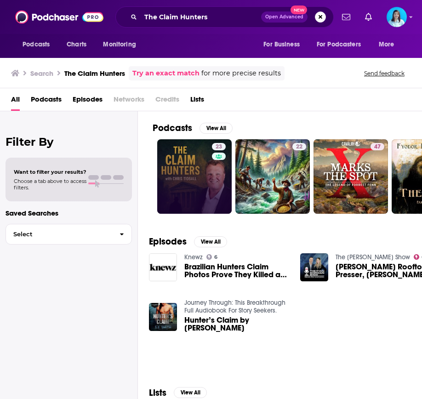
click at [181, 177] on link "23" at bounding box center [194, 176] width 74 height 74
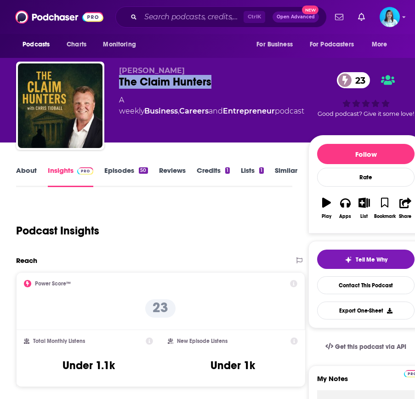
drag, startPoint x: 225, startPoint y: 80, endPoint x: 110, endPoint y: 87, distance: 114.5
click at [110, 87] on div "[PERSON_NAME] The Claim Hunters 23 A weekly Business , Careers and Entrepreneur…" at bounding box center [219, 108] width 407 height 92
copy h2 "The Claim Hunters"
click at [180, 27] on div "Podcasts Charts Monitoring Ctrl K Open Advanced New For Business For Podcasters…" at bounding box center [207, 17] width 415 height 34
click at [183, 17] on input "Search podcasts, credits, & more..." at bounding box center [192, 17] width 103 height 15
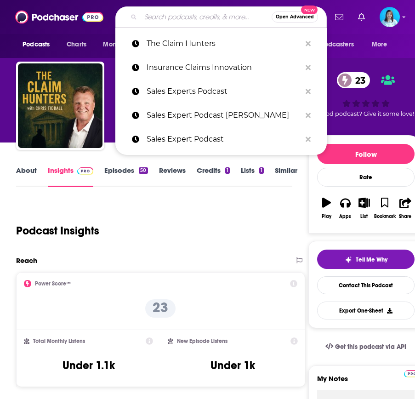
paste input "The Bottom Line"
type input "The Bottom Line"
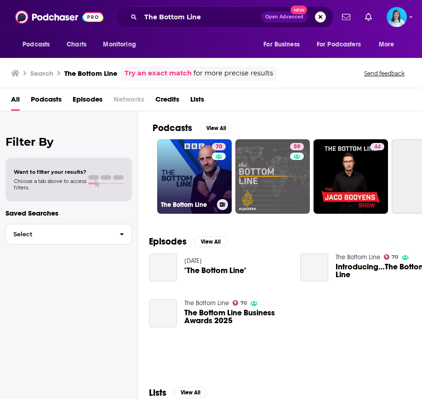
click at [182, 171] on link "70 The Bottom Line" at bounding box center [194, 176] width 74 height 74
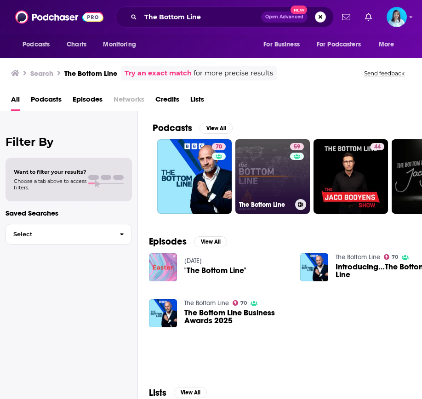
click at [262, 194] on link "59 The Bottom Line" at bounding box center [272, 176] width 74 height 74
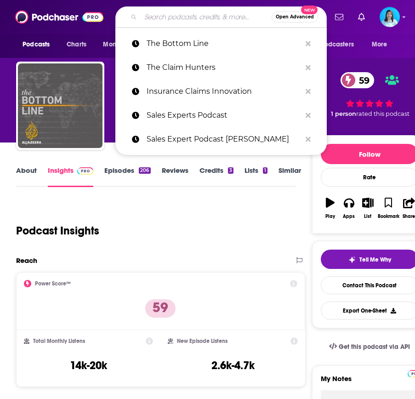
click at [211, 19] on input "Search podcasts, credits, & more..." at bounding box center [206, 17] width 131 height 15
paste input "The Secrets Of Earning Money Show"
type input "The Secrets Of Earning Money Show"
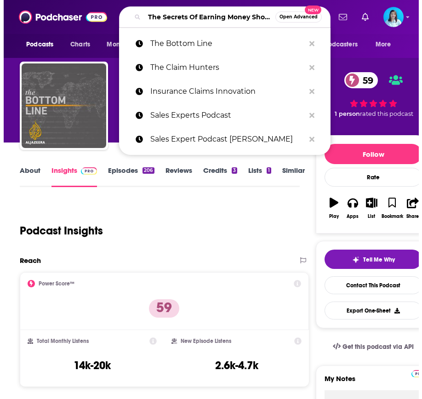
scroll to position [0, 17]
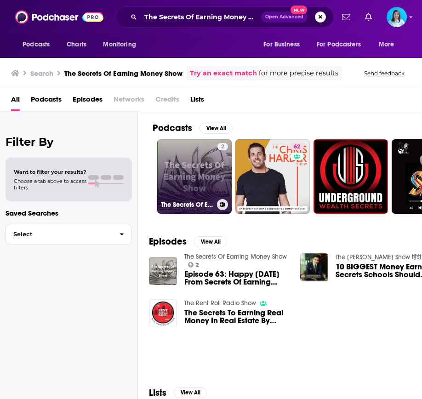
click at [202, 178] on link "2 The Secrets Of Earning Money Show" at bounding box center [194, 176] width 74 height 74
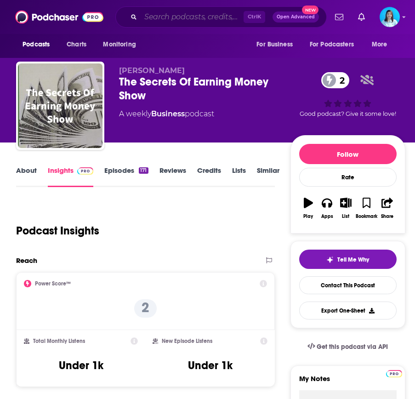
click at [159, 16] on input "Search podcasts, credits, & more..." at bounding box center [192, 17] width 103 height 15
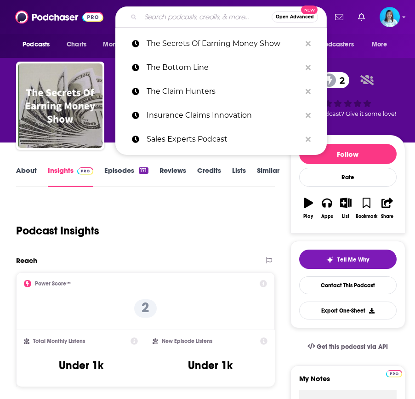
paste input "Biz Help For You"
type input "Biz Help For You"
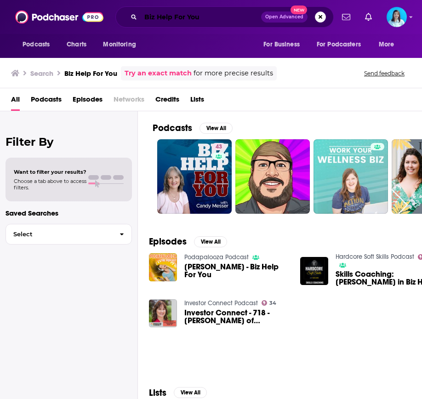
click at [170, 20] on input "Biz Help For You" at bounding box center [201, 17] width 120 height 15
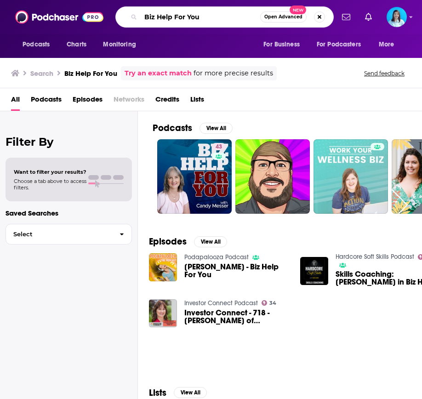
click at [171, 19] on input "Biz Help For You" at bounding box center [200, 17] width 119 height 15
paste input "Voice Activated: Tuning Employee Insights At Work"
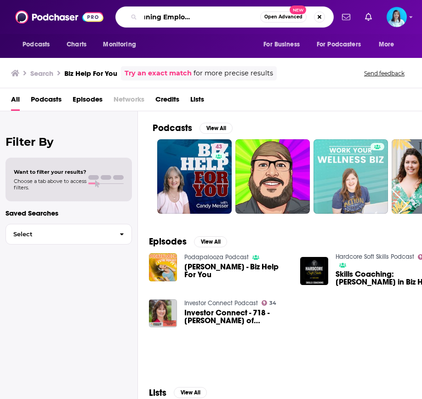
type input "Voice Activated: Tuning Employee Insights At Work"
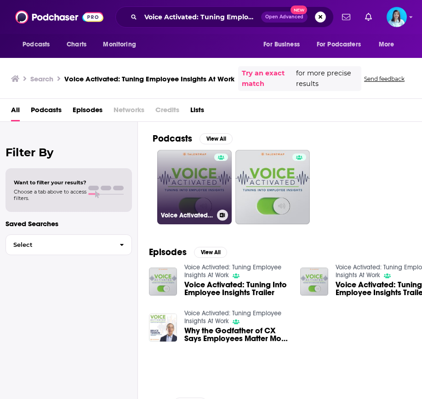
click at [190, 199] on link "Voice Activated: Tuning Employee Insights At Work" at bounding box center [194, 187] width 74 height 74
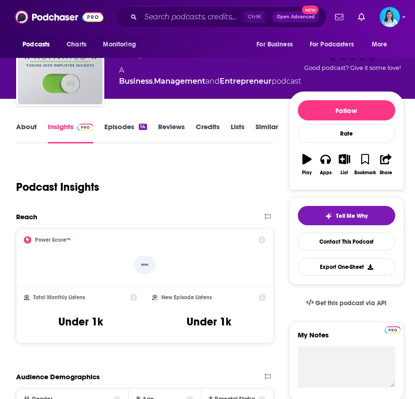
scroll to position [46, 0]
